Goal: Find contact information: Find contact information

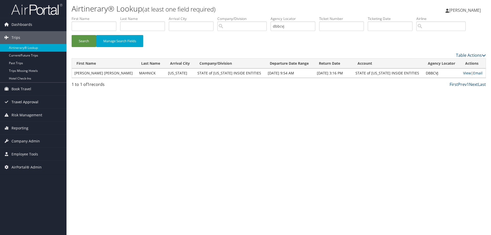
click at [45, 102] on link "Travel Approval" at bounding box center [33, 102] width 66 height 13
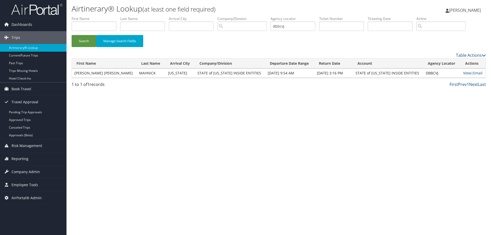
click at [197, 178] on div "Airtinerary® Lookup (at least one field required) Dana Meighan Dana Meighan My …" at bounding box center [278, 117] width 424 height 235
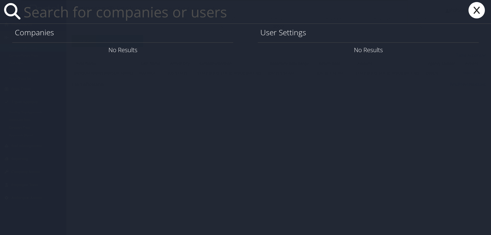
click at [91, 18] on input "text" at bounding box center [214, 12] width 386 height 24
click at [479, 14] on icon at bounding box center [476, 10] width 20 height 16
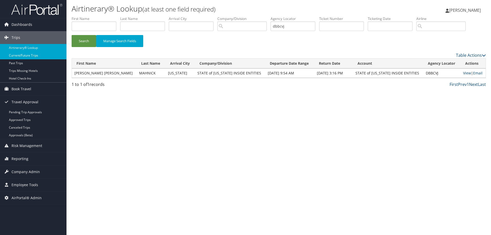
click at [21, 54] on link "Current/Future Trips" at bounding box center [33, 56] width 66 height 8
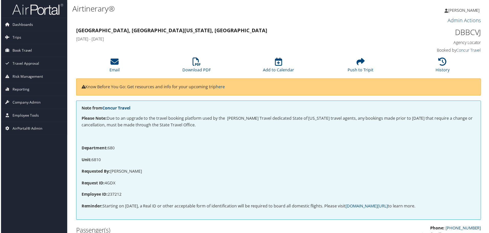
drag, startPoint x: 51, startPoint y: 0, endPoint x: 289, endPoint y: 42, distance: 241.8
click at [289, 42] on div "[GEOGRAPHIC_DATA], [GEOGRAPHIC_DATA] [US_STATE], [GEOGRAPHIC_DATA] [DATE] - [DA…" at bounding box center [227, 35] width 311 height 18
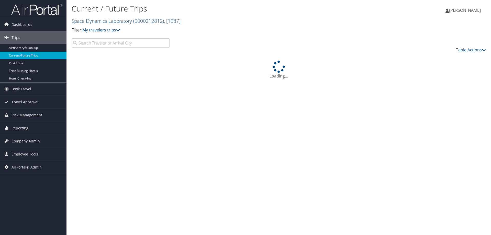
click at [100, 23] on link "Space Dynamics Laboratory ( 0000212812 ) , [ 1087 ]" at bounding box center [126, 20] width 109 height 7
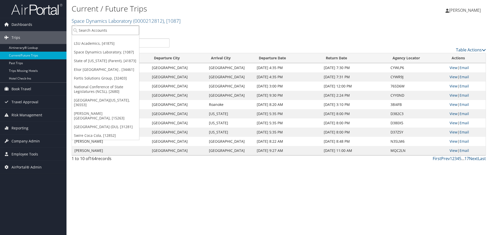
click at [103, 31] on input "search" at bounding box center [105, 30] width 67 height 9
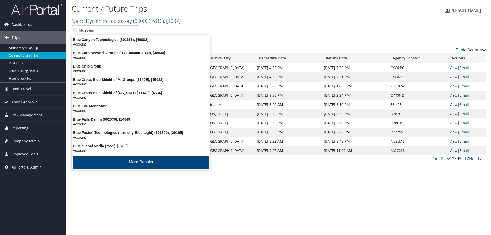
type input "bluepearl"
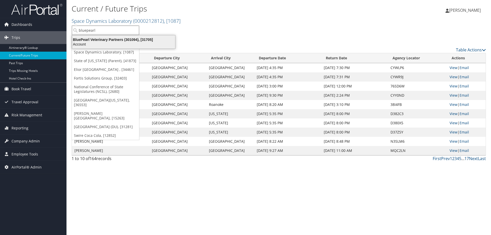
click at [106, 42] on div "BluePearl Veterinary Partners (301094), [31705]" at bounding box center [123, 39] width 109 height 5
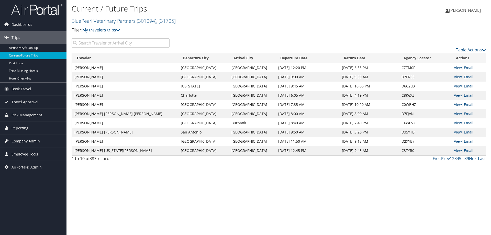
click at [29, 154] on span "Employee Tools" at bounding box center [25, 154] width 27 height 13
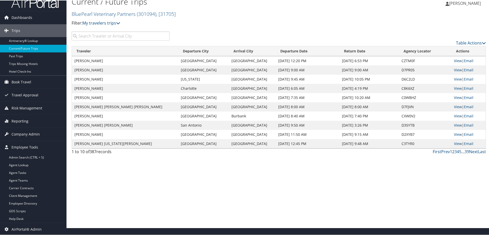
scroll to position [8, 0]
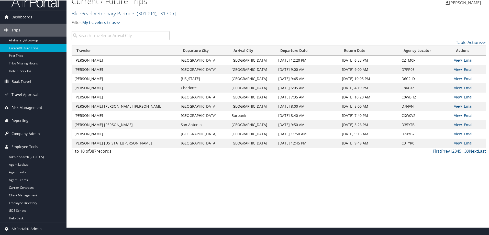
click at [89, 11] on link "BluePearl Veterinary Partners ( 301094 ) , [ 31705 ]" at bounding box center [124, 12] width 104 height 7
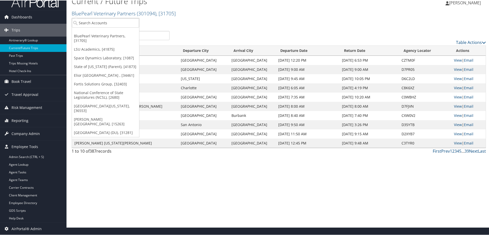
drag, startPoint x: 187, startPoint y: 215, endPoint x: 170, endPoint y: 197, distance: 24.9
click at [187, 215] on div "Current / Future Trips BluePearl Veterinary Partners ( 301094 ) , [ 31705 ] Blu…" at bounding box center [278, 109] width 424 height 235
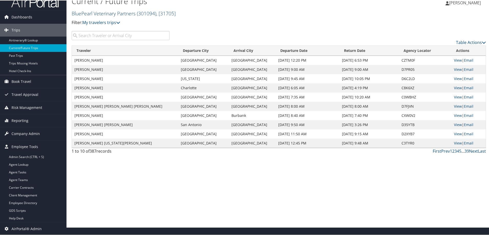
click at [114, 11] on link "BluePearl Veterinary Partners ( 301094 ) , [ 31705 ]" at bounding box center [124, 12] width 104 height 7
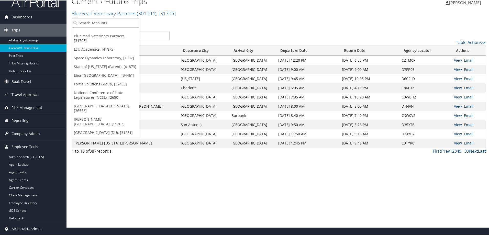
click at [237, 202] on div "Current / Future Trips BluePearl Veterinary Partners ( 301094 ) , [ 31705 ] Blu…" at bounding box center [278, 109] width 424 height 235
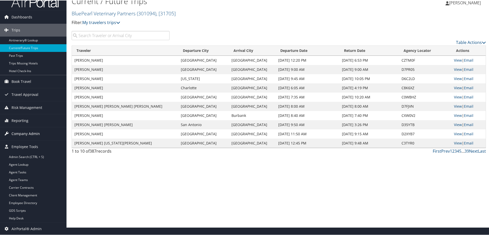
click at [27, 131] on span "Company Admin" at bounding box center [26, 133] width 28 height 13
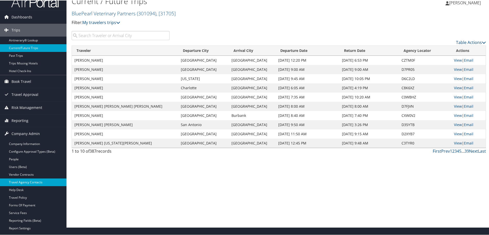
click at [38, 181] on link "Travel Agency Contacts" at bounding box center [33, 182] width 66 height 8
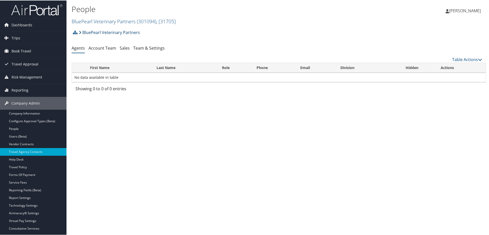
click at [118, 32] on link "BluePearl Veterinary Partners" at bounding box center [109, 32] width 61 height 10
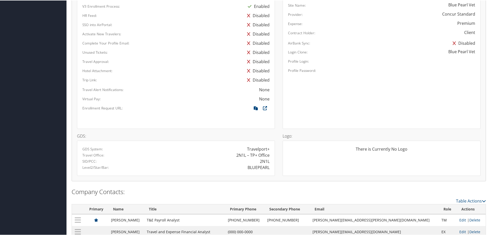
scroll to position [292, 0]
